Goal: Task Accomplishment & Management: Complete application form

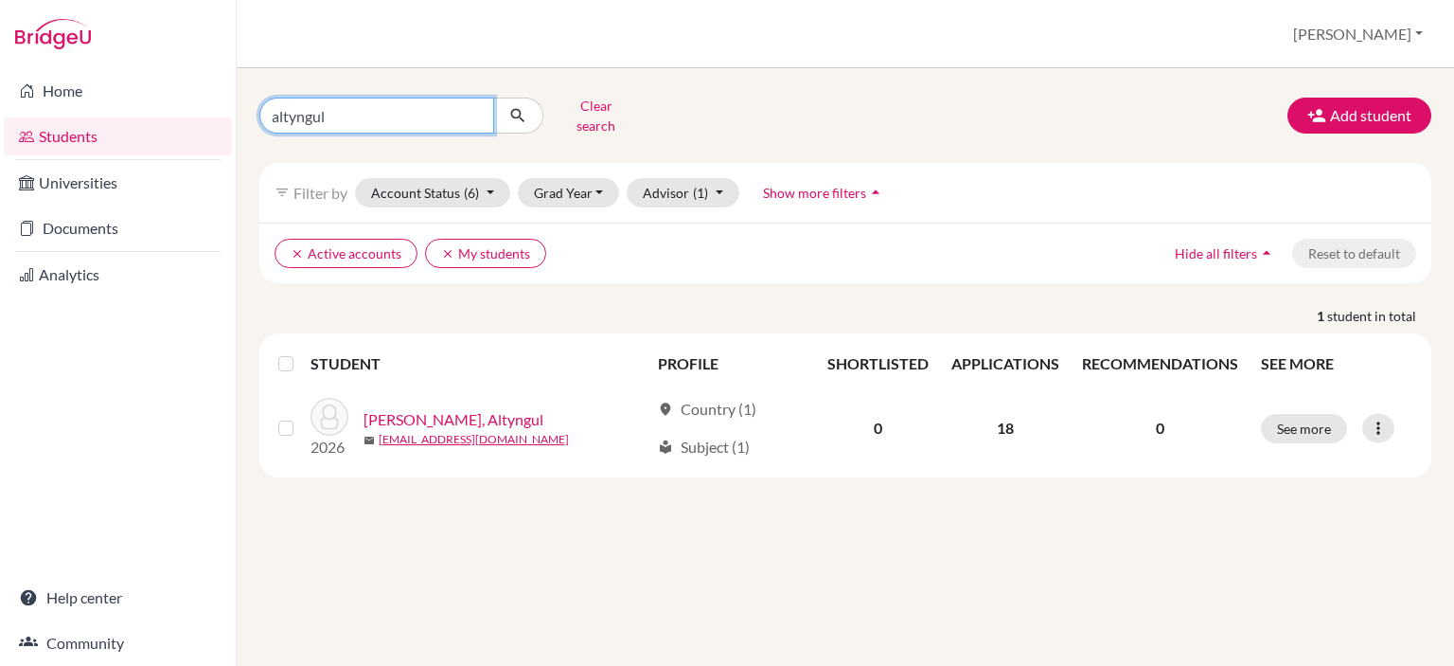
click at [474, 111] on input "altyngul" at bounding box center [376, 116] width 235 height 36
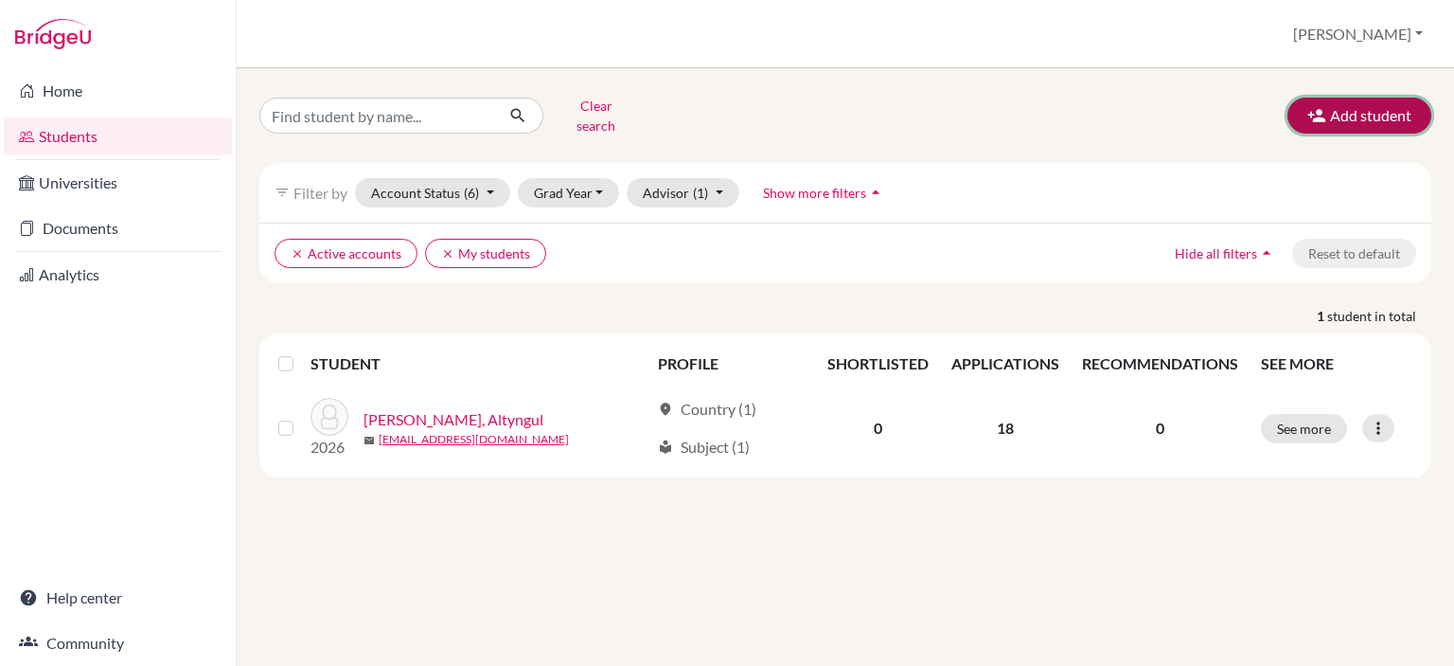
click at [1389, 120] on button "Add student" at bounding box center [1360, 116] width 144 height 36
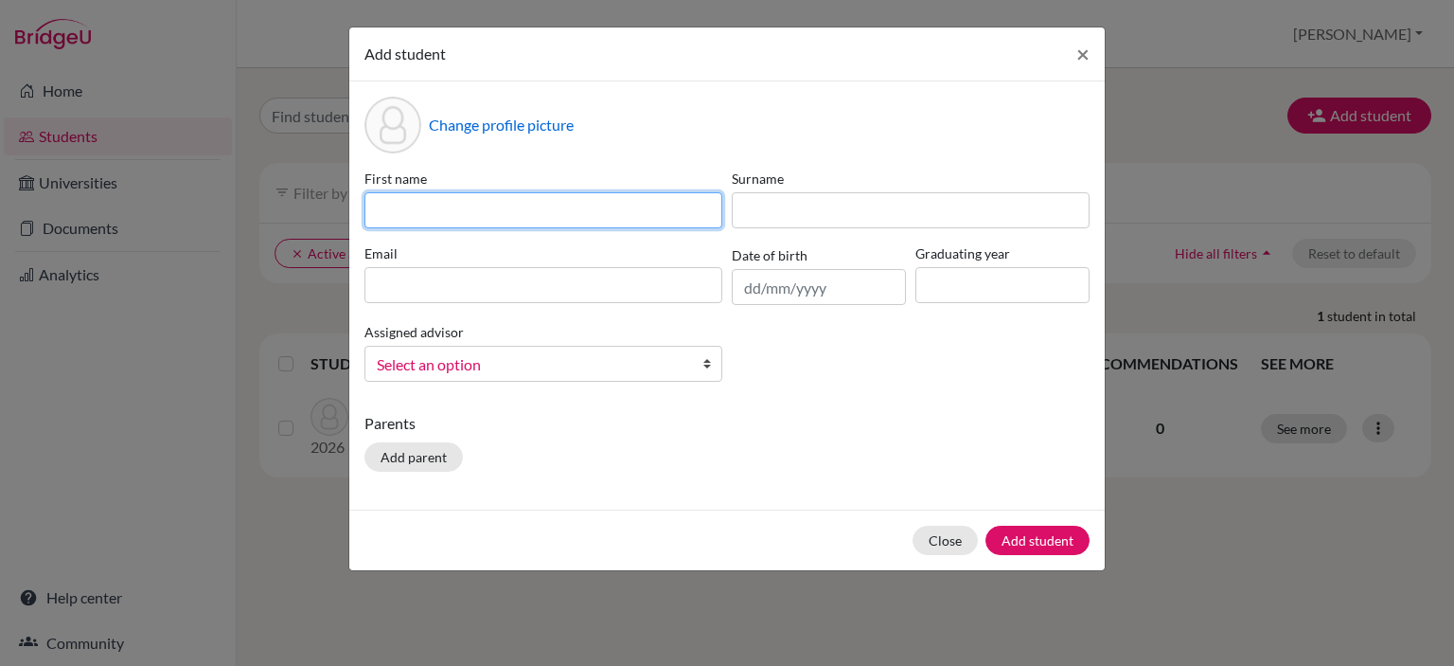
click at [594, 214] on input at bounding box center [544, 210] width 358 height 36
type input "Uldai"
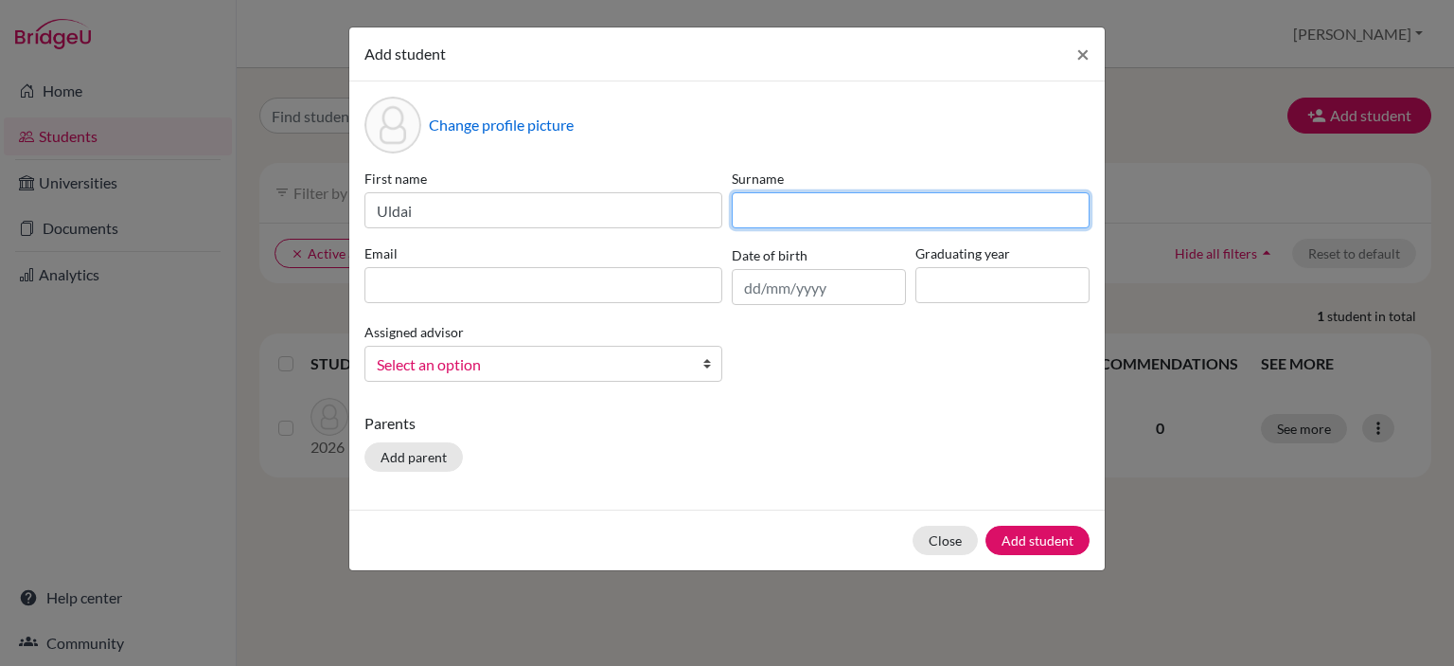
click at [768, 201] on input at bounding box center [911, 210] width 358 height 36
click at [787, 211] on input "Doskaiyeva" at bounding box center [911, 210] width 358 height 36
type input "Doskaliyeva"
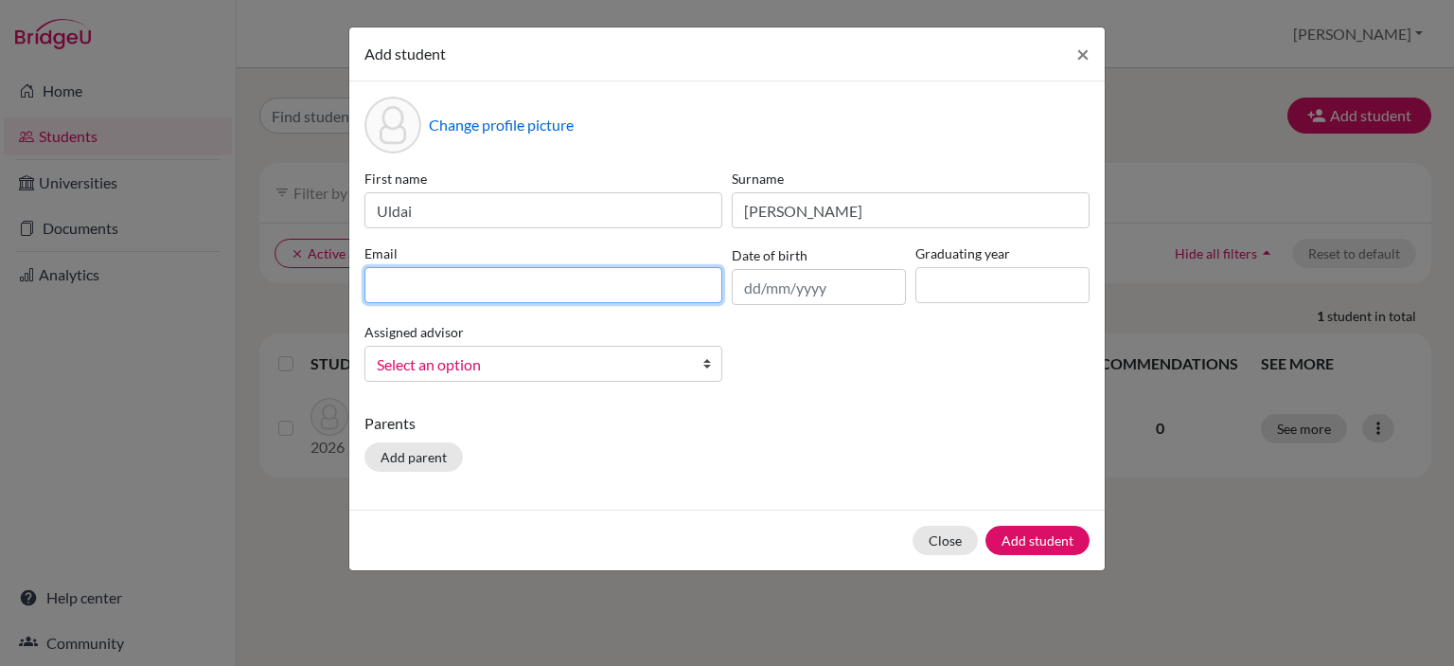
click at [680, 296] on input at bounding box center [544, 285] width 358 height 36
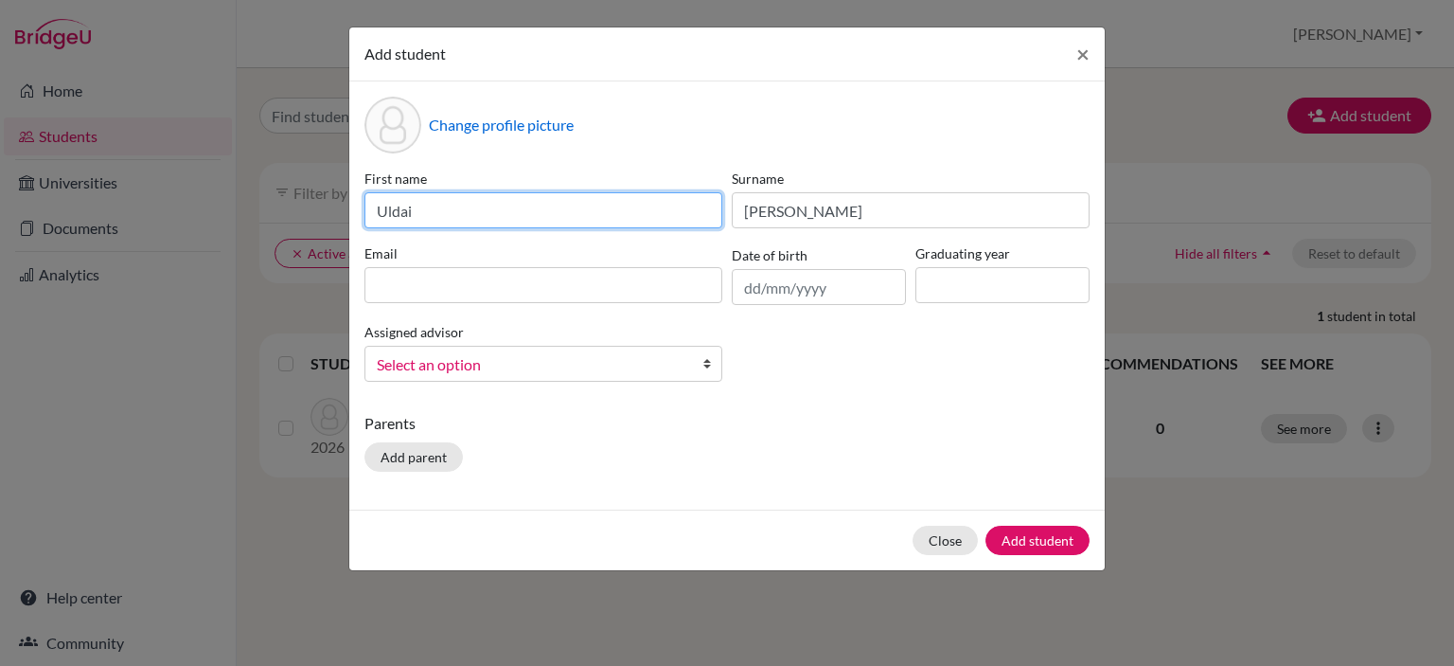
click at [477, 195] on input "Uldai" at bounding box center [544, 210] width 358 height 36
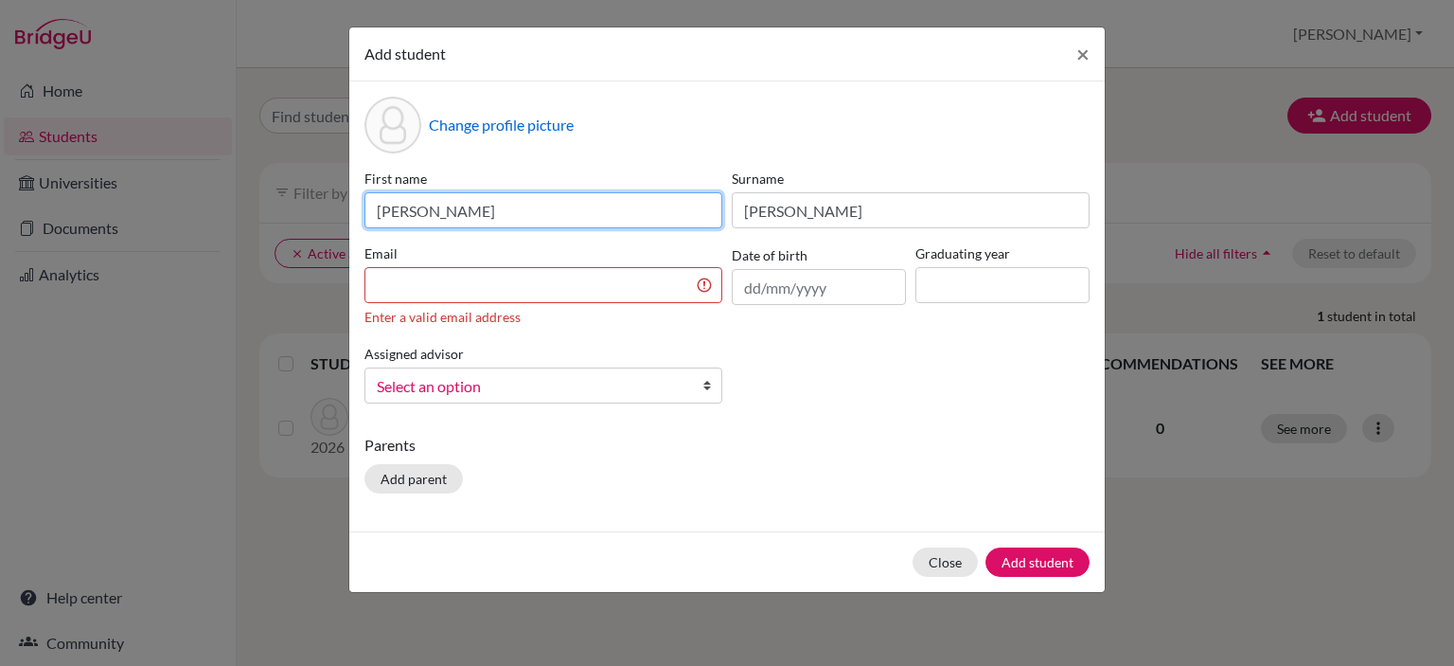
type input "Ulday"
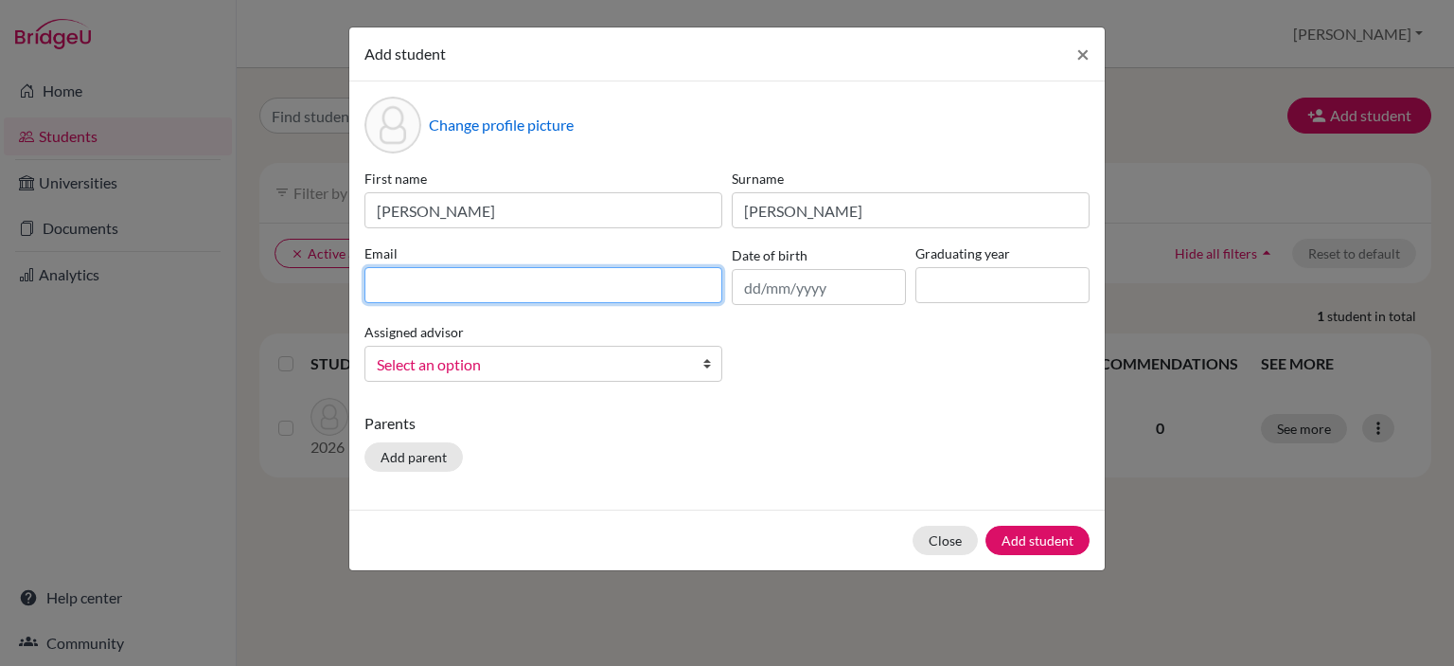
click at [557, 295] on input at bounding box center [544, 285] width 358 height 36
type input "[EMAIL_ADDRESS][DOMAIN_NAME]"
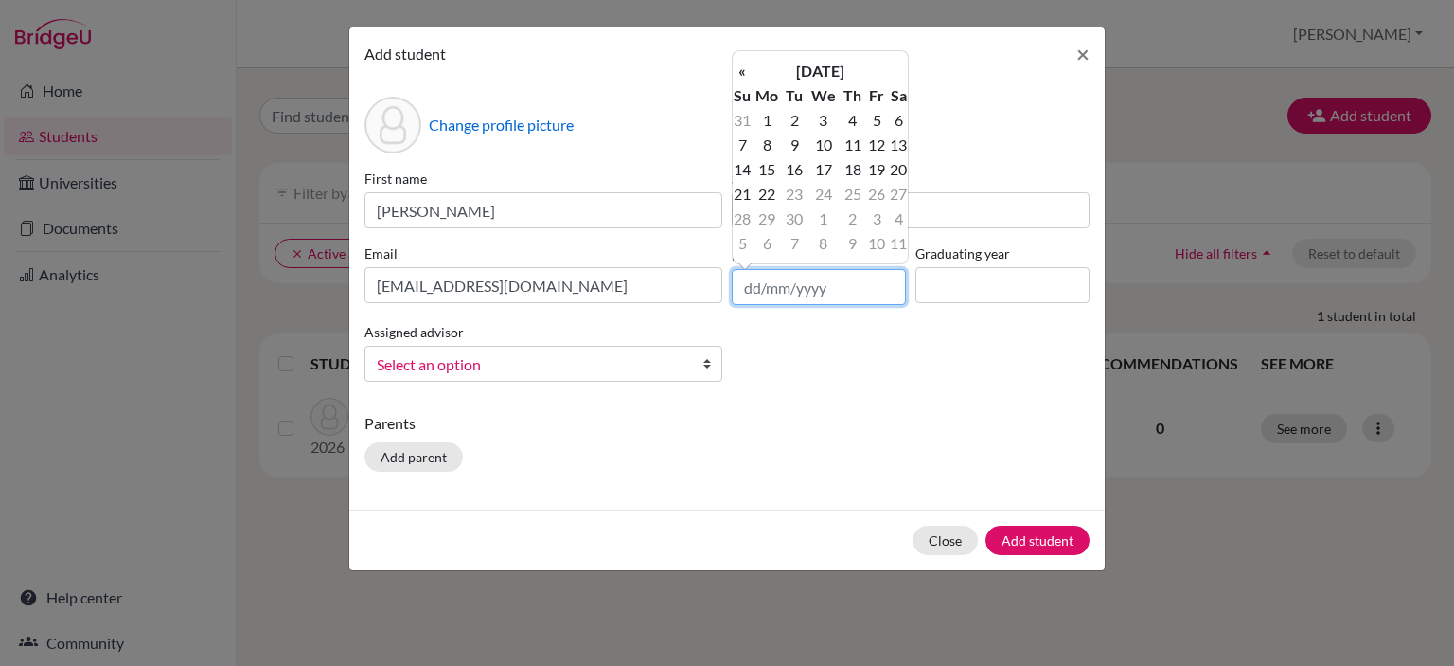
click at [792, 288] on input "text" at bounding box center [819, 287] width 174 height 36
type input "07/03/2008"
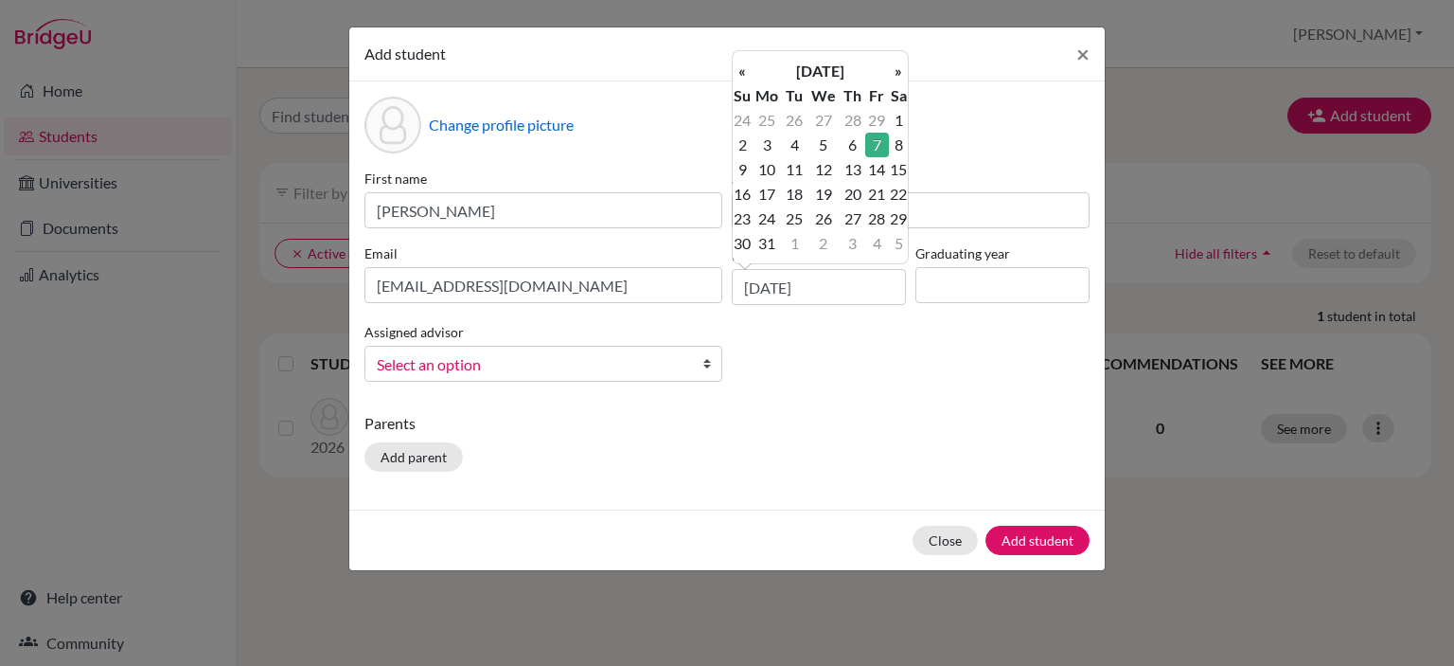
click at [877, 139] on td "7" at bounding box center [877, 145] width 24 height 25
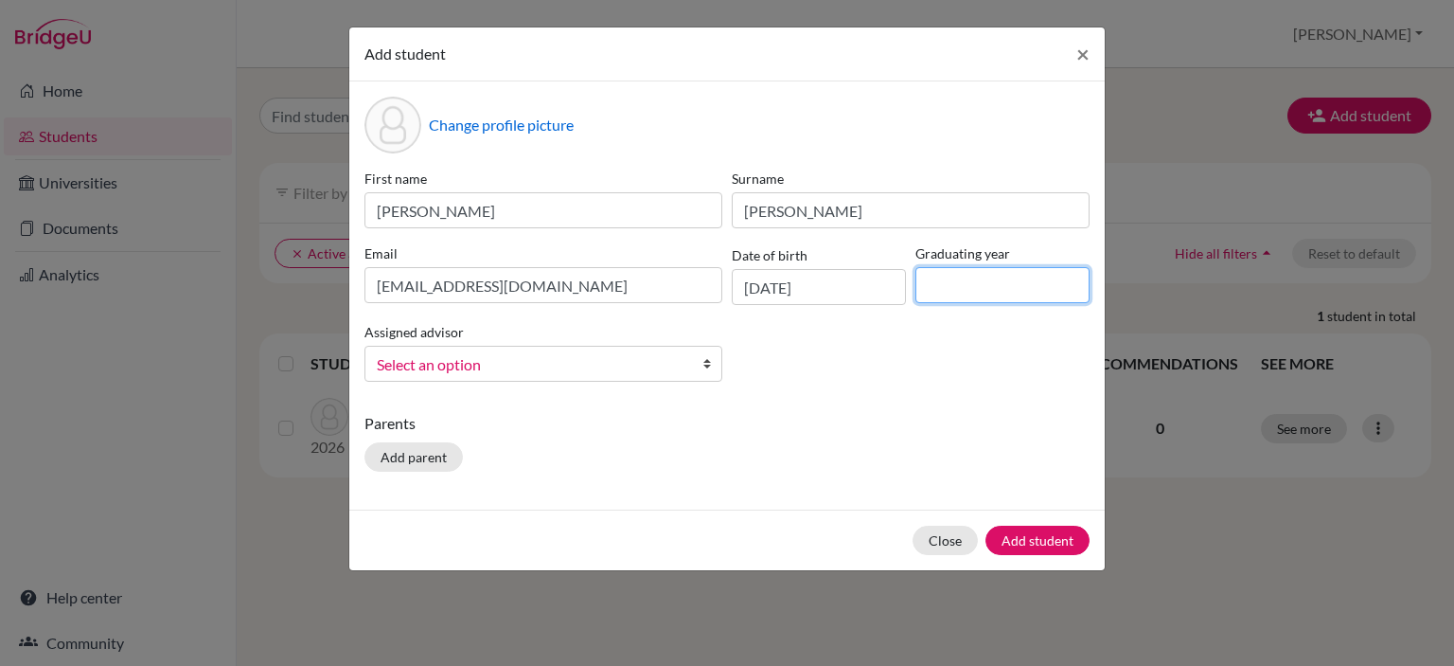
click at [959, 294] on input at bounding box center [1003, 285] width 174 height 36
type input "2026"
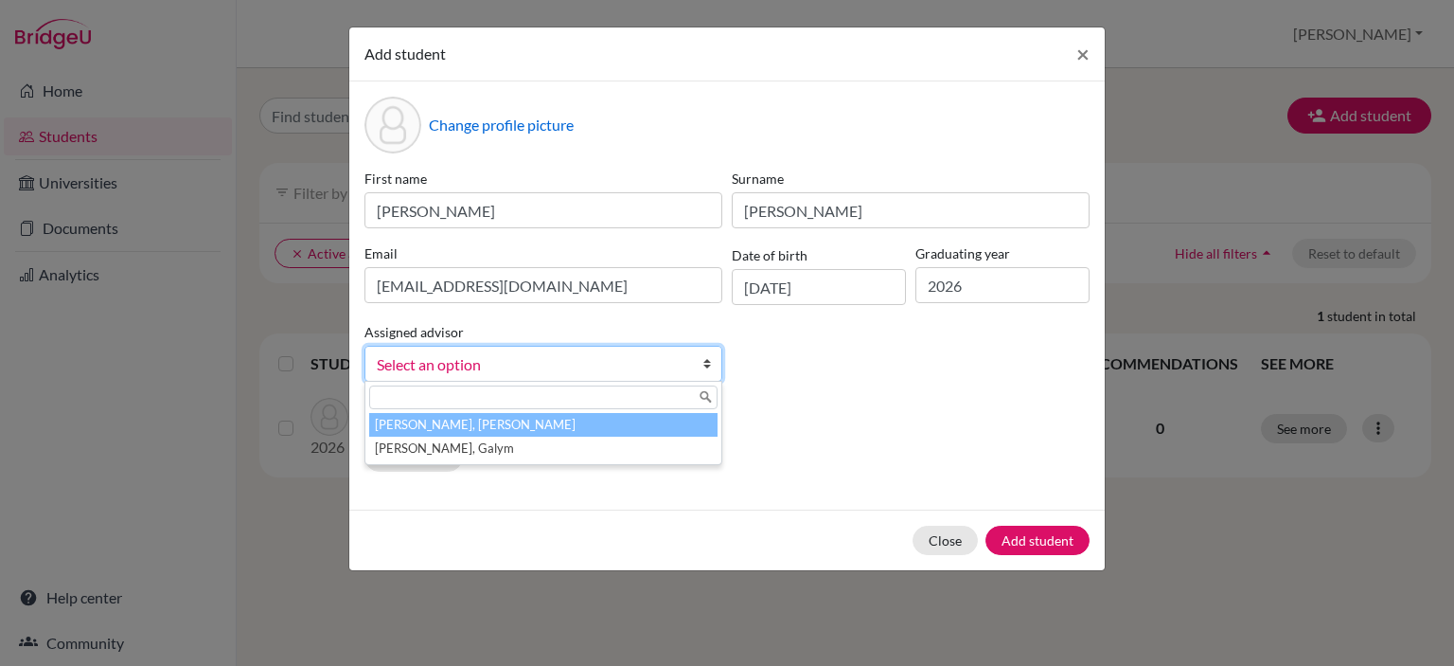
click at [473, 374] on span "Select an option" at bounding box center [531, 364] width 309 height 25
click at [471, 430] on li "Kurmanali, Aidana" at bounding box center [543, 425] width 348 height 24
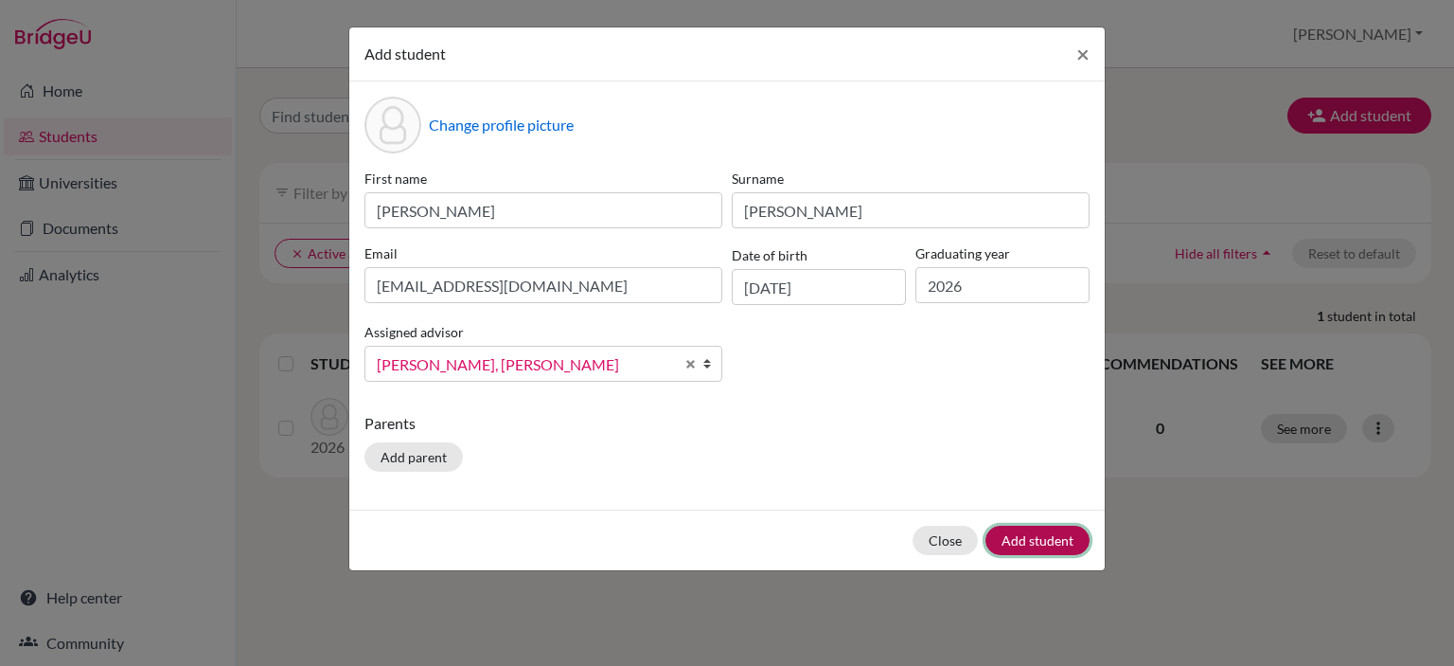
click at [1042, 548] on button "Add student" at bounding box center [1038, 539] width 104 height 29
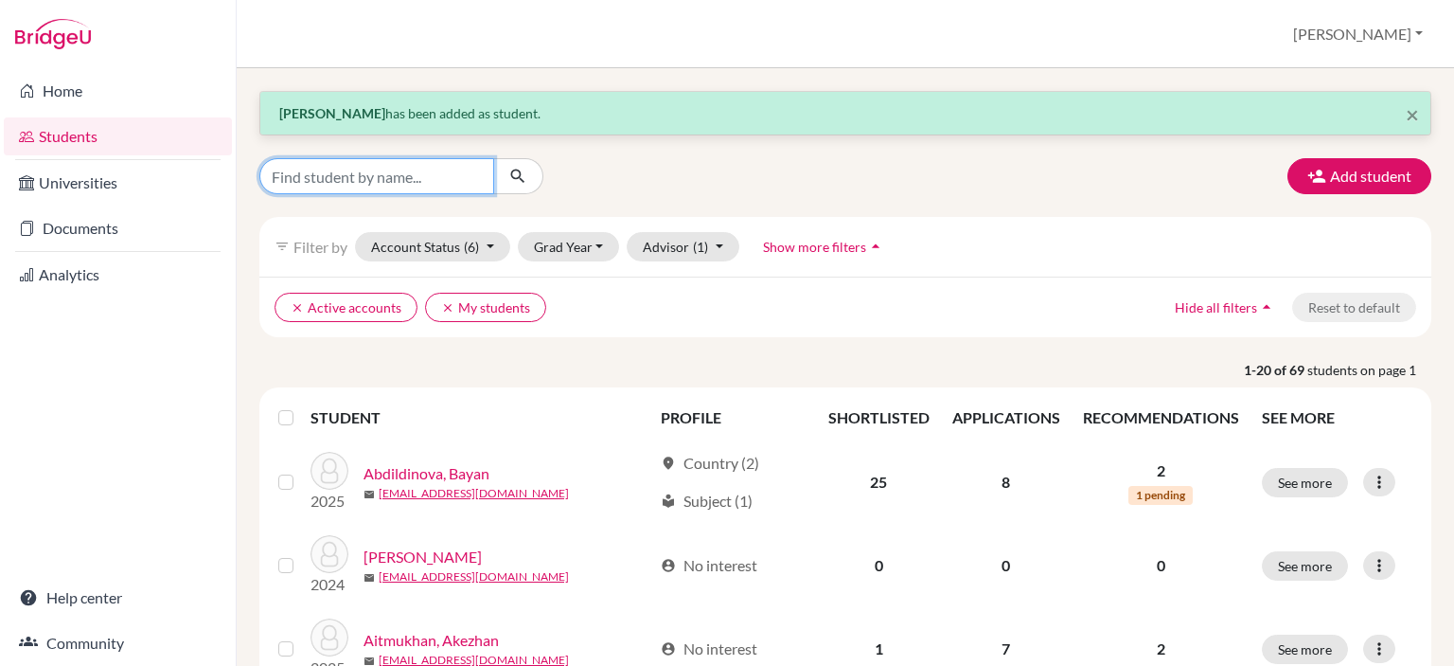
click at [390, 164] on input "Find student by name..." at bounding box center [376, 176] width 235 height 36
type input "[PERSON_NAME]"
click button "submit" at bounding box center [518, 176] width 50 height 36
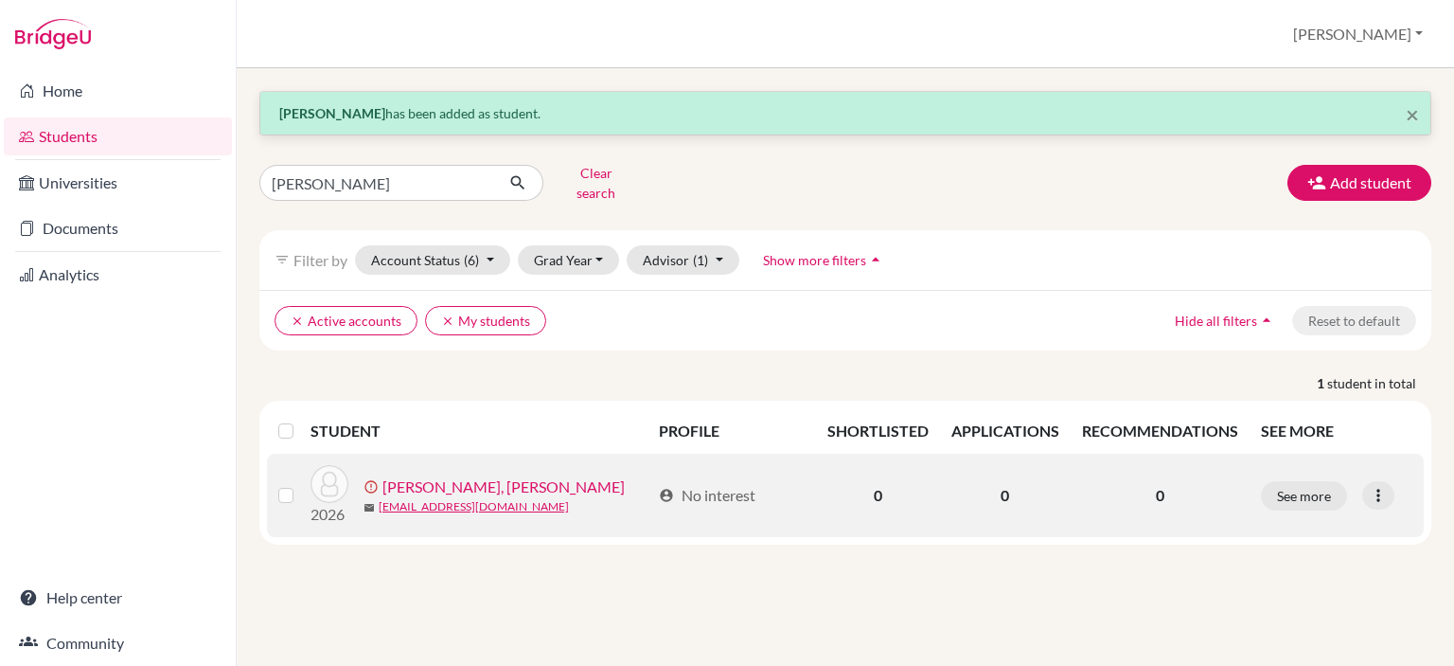
click at [477, 475] on link "[PERSON_NAME], [PERSON_NAME]" at bounding box center [503, 486] width 242 height 23
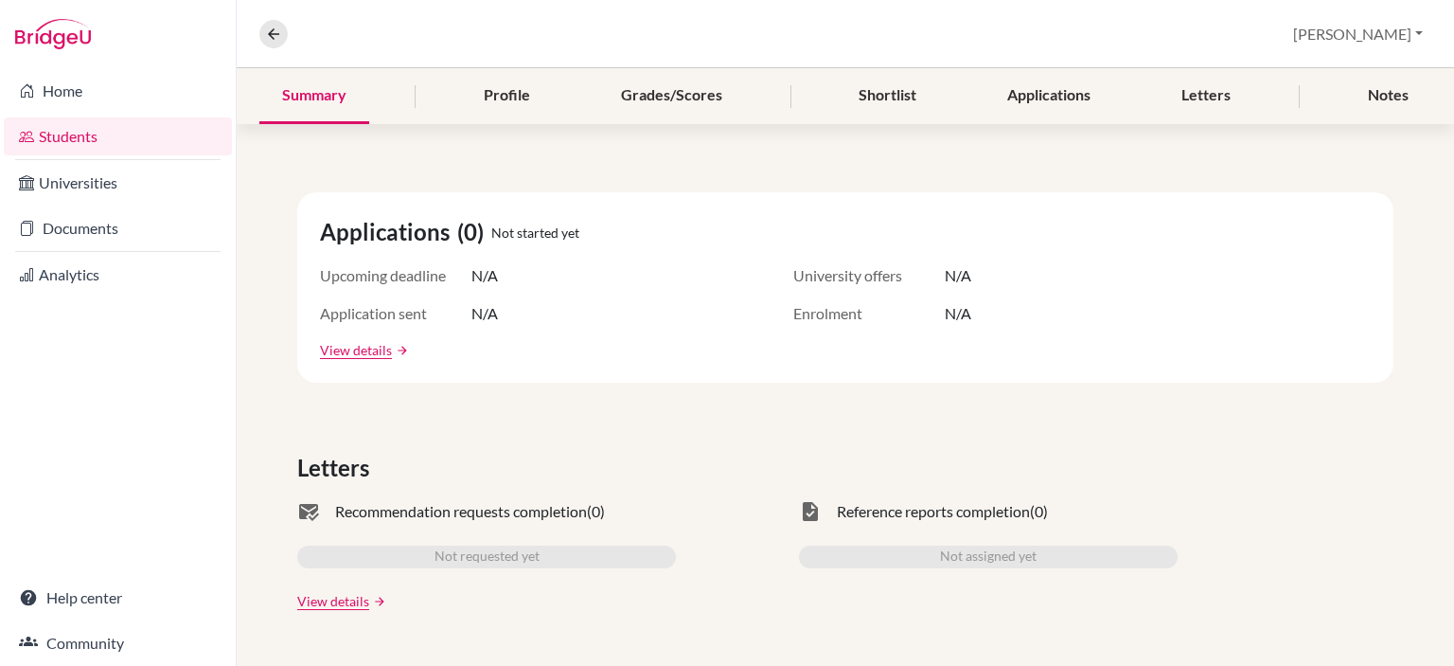
scroll to position [211, 0]
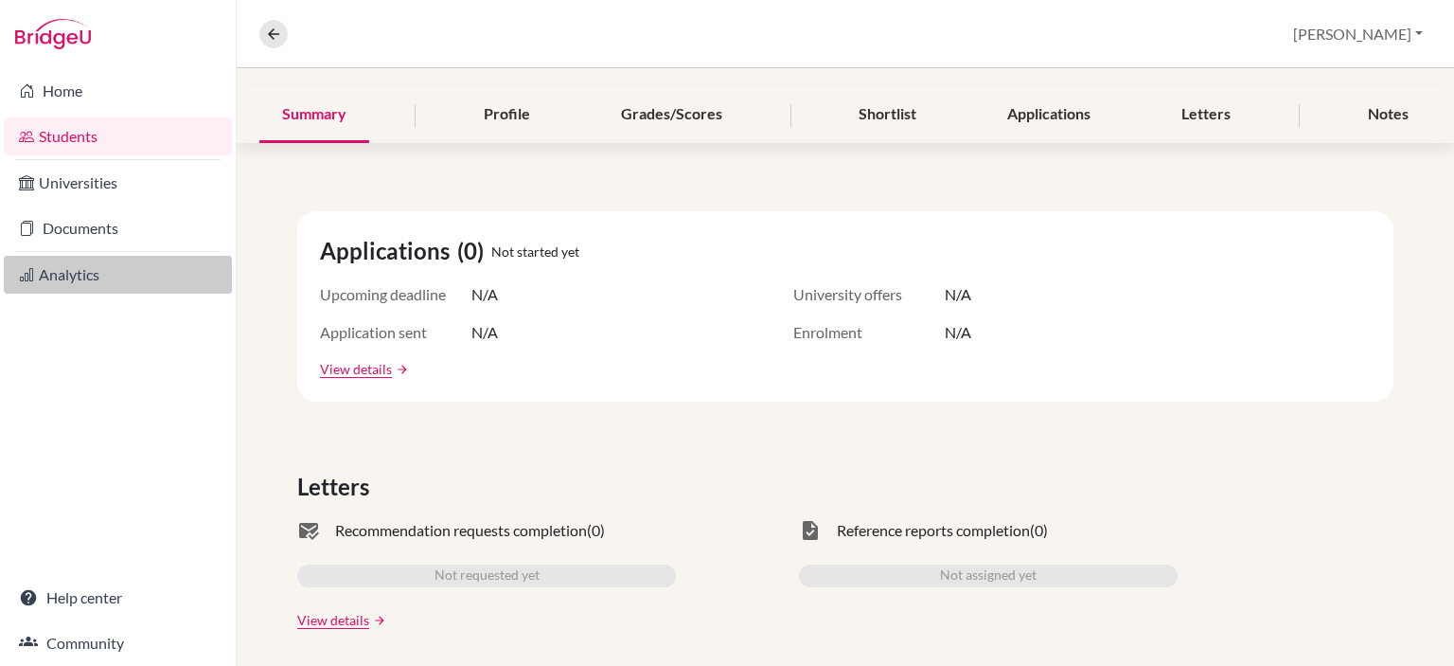
click at [159, 289] on link "Analytics" at bounding box center [118, 275] width 228 height 38
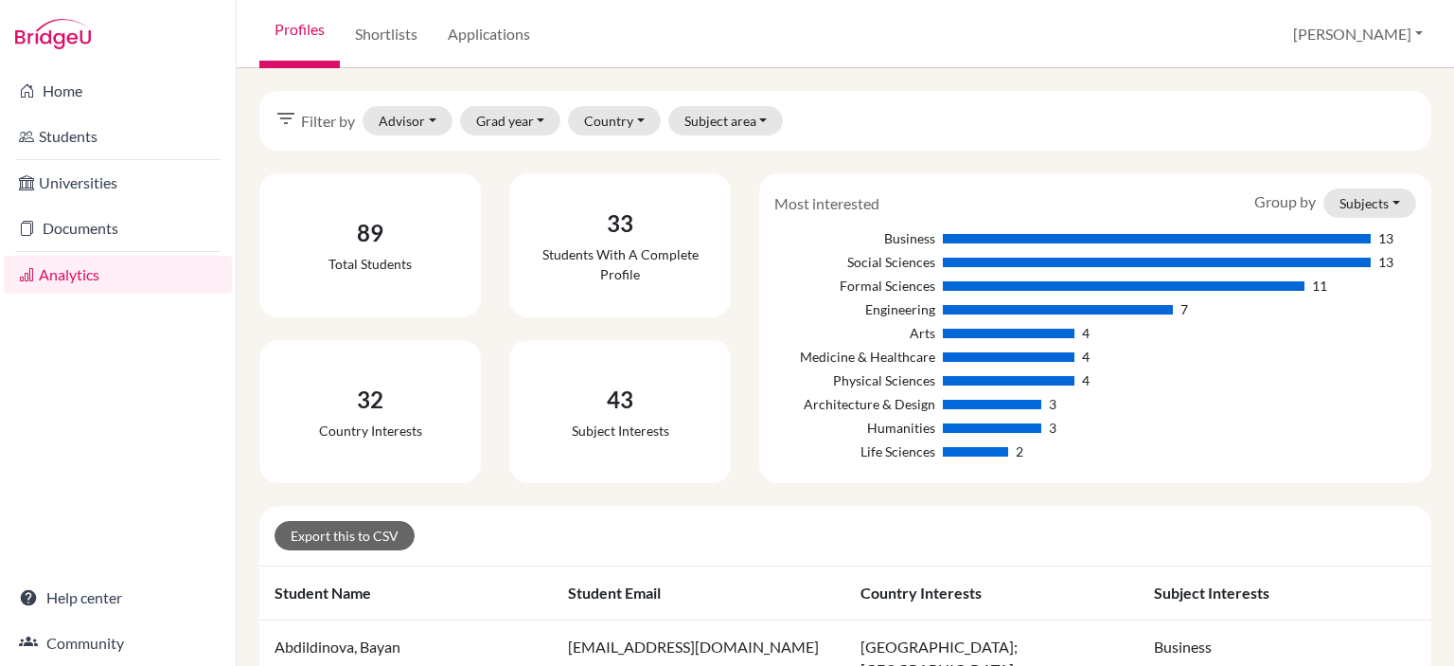
click at [905, 85] on div "filter_list Filter by Advisor [PERSON_NAME][GEOGRAPHIC_DATA] (Archived) [PERSON…" at bounding box center [846, 366] width 1218 height 597
click at [80, 139] on link "Students" at bounding box center [118, 136] width 228 height 38
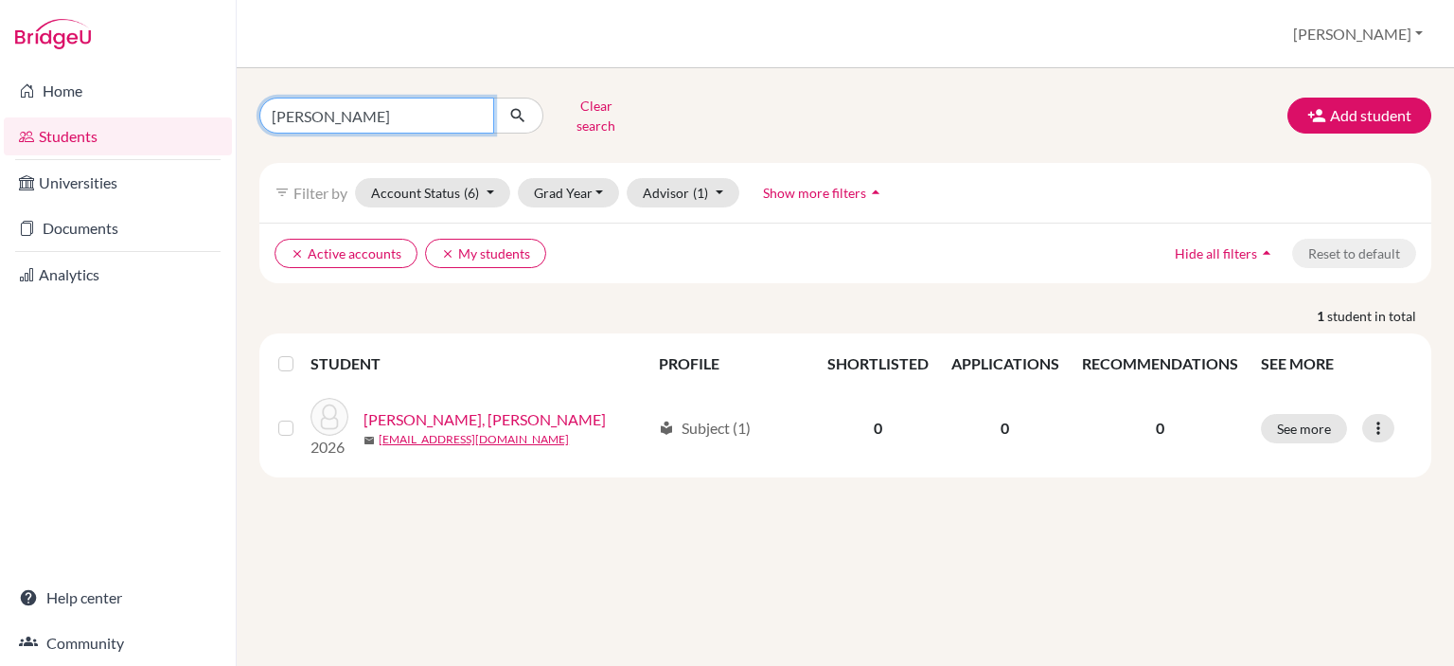
click at [473, 109] on input "[PERSON_NAME]" at bounding box center [376, 116] width 235 height 36
click at [881, 104] on div "Clear search Add student" at bounding box center [845, 115] width 1201 height 49
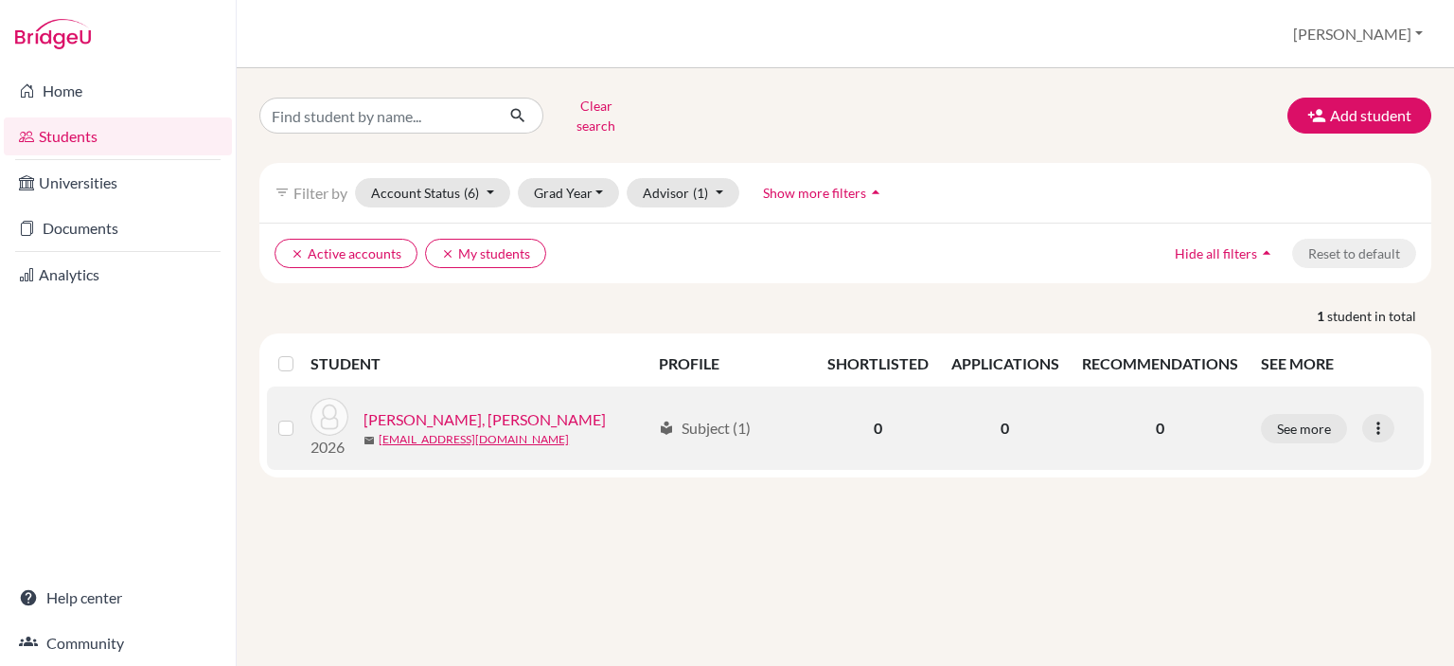
click at [468, 414] on link "[PERSON_NAME], [PERSON_NAME]" at bounding box center [485, 419] width 242 height 23
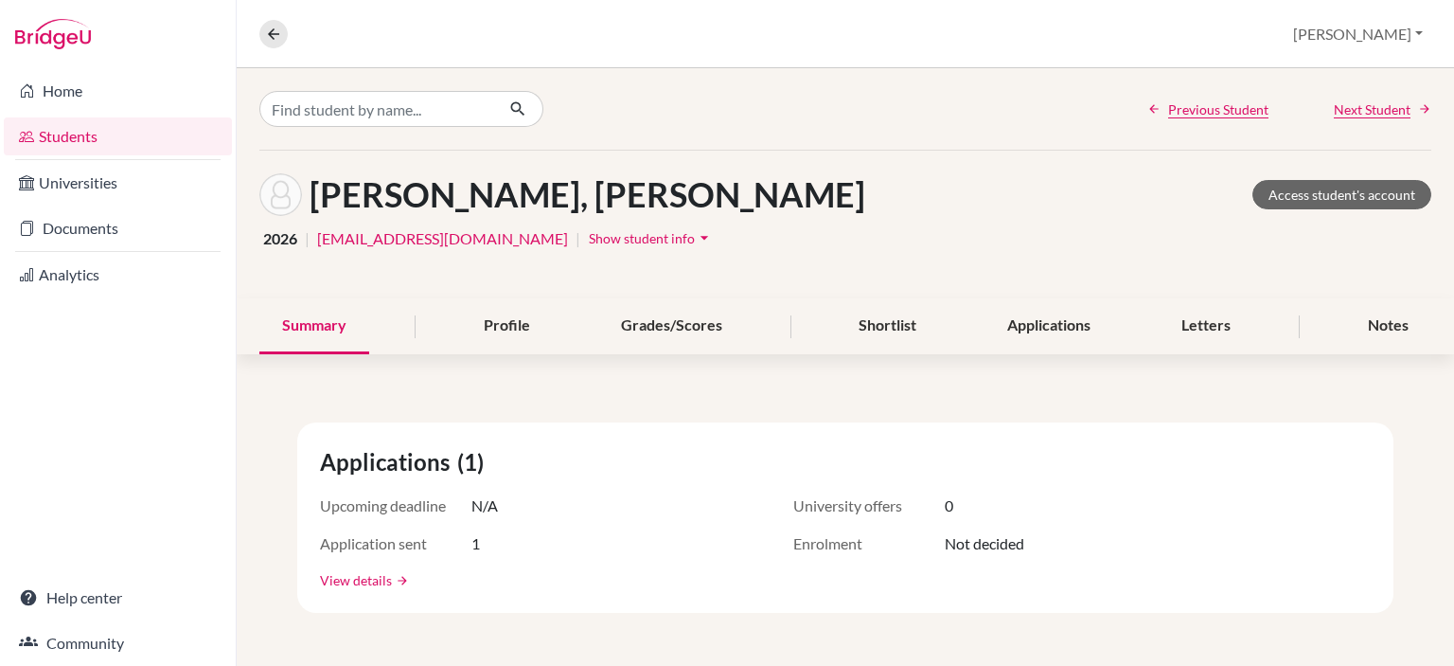
click at [359, 579] on link "View details" at bounding box center [356, 580] width 72 height 20
